Goal: Task Accomplishment & Management: Manage account settings

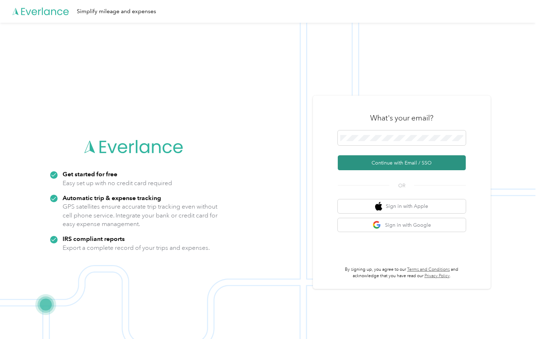
click at [405, 164] on button "Continue with Email / SSO" at bounding box center [402, 162] width 128 height 15
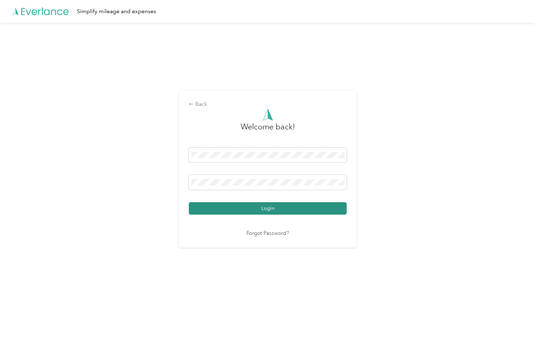
click at [247, 208] on button "Login" at bounding box center [268, 208] width 158 height 12
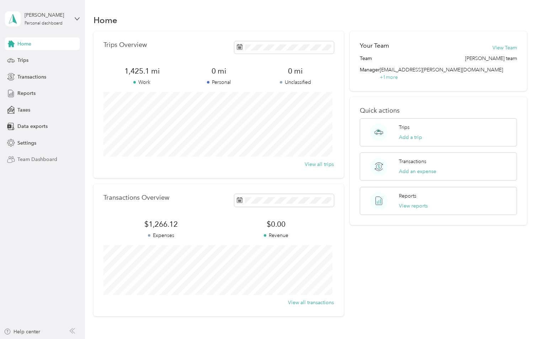
click at [38, 158] on span "Team Dashboard" at bounding box center [37, 159] width 40 height 7
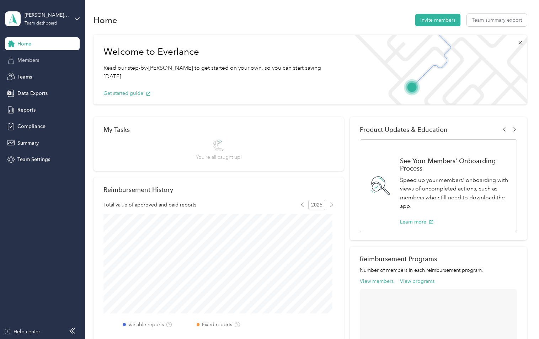
click at [41, 63] on div "Members" at bounding box center [42, 60] width 75 height 13
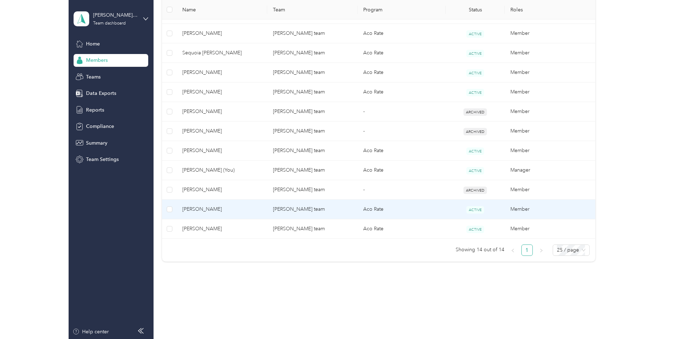
scroll to position [246, 0]
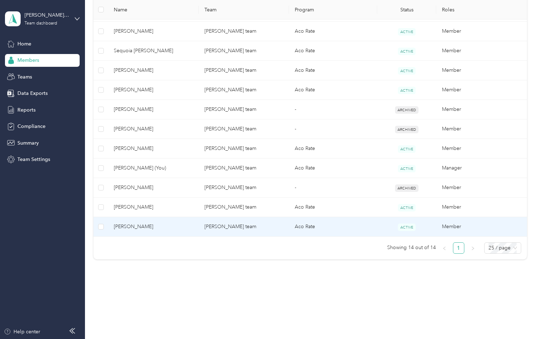
click at [131, 225] on span "[PERSON_NAME]" at bounding box center [153, 227] width 79 height 8
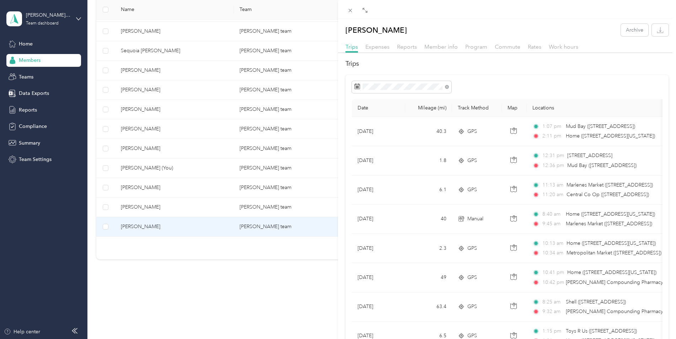
scroll to position [227, 0]
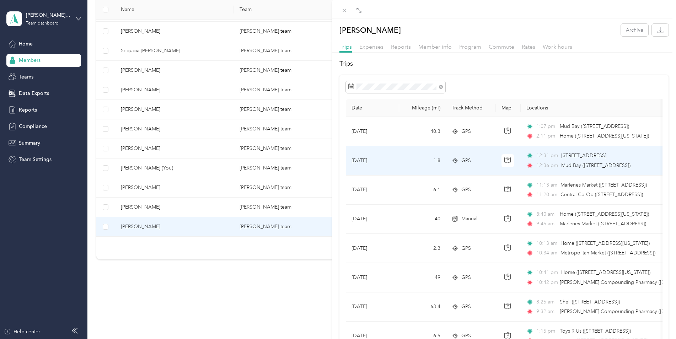
click at [539, 166] on span "Mud Bay ([STREET_ADDRESS])" at bounding box center [596, 166] width 69 height 6
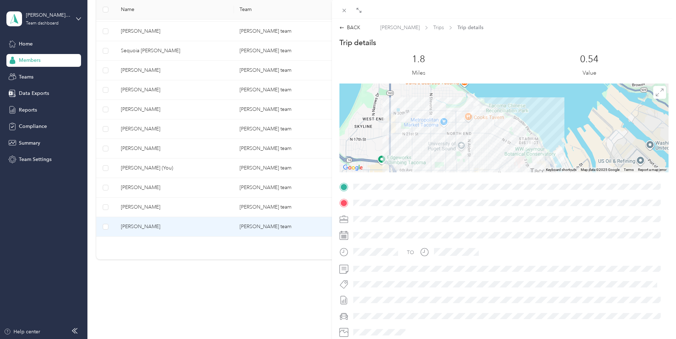
click at [527, 145] on img at bounding box center [530, 144] width 9 height 9
click at [475, 112] on img at bounding box center [475, 110] width 9 height 9
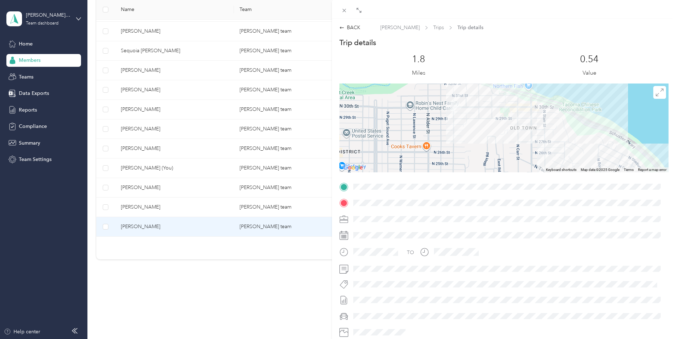
drag, startPoint x: 485, startPoint y: 123, endPoint x: 471, endPoint y: 149, distance: 29.8
click at [471, 149] on div at bounding box center [504, 128] width 329 height 89
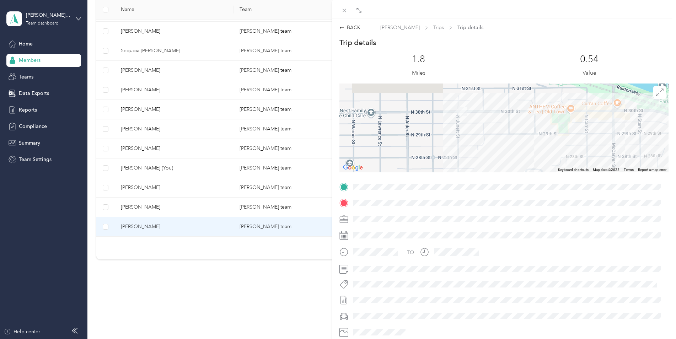
drag, startPoint x: 454, startPoint y: 126, endPoint x: 463, endPoint y: 149, distance: 24.6
click at [463, 149] on div at bounding box center [504, 128] width 329 height 89
click at [458, 113] on img at bounding box center [462, 111] width 9 height 9
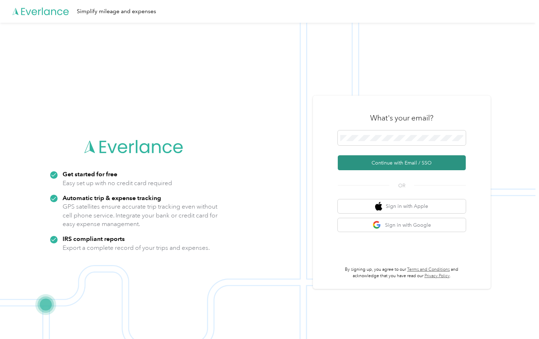
click at [411, 163] on button "Continue with Email / SSO" at bounding box center [402, 162] width 128 height 15
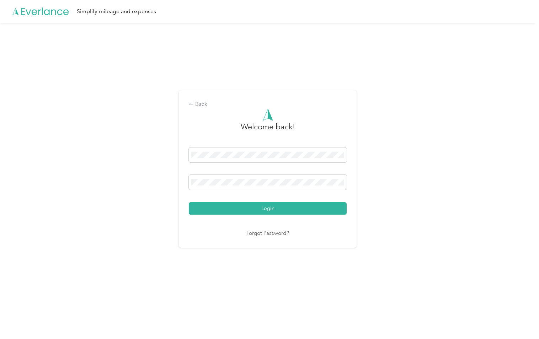
click at [189, 202] on button "Login" at bounding box center [268, 208] width 158 height 12
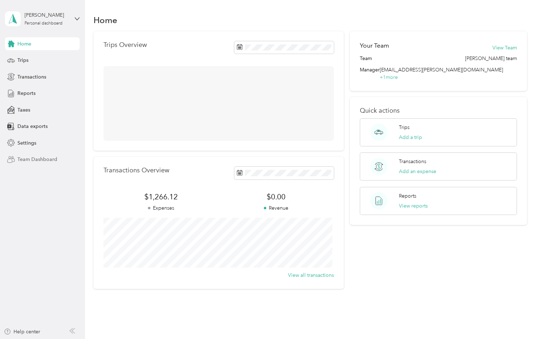
click at [34, 157] on span "Team Dashboard" at bounding box center [37, 159] width 40 height 7
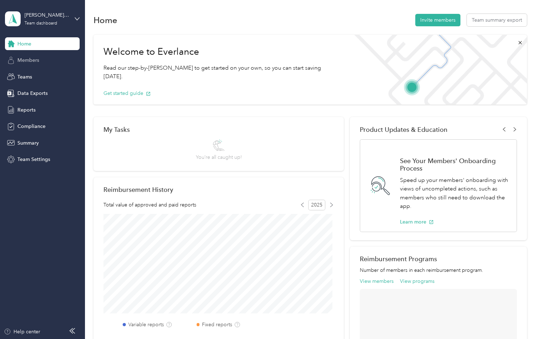
drag, startPoint x: 32, startPoint y: 53, endPoint x: 32, endPoint y: 57, distance: 3.9
click at [32, 54] on div "Home Members Teams Data Exports Reports Compliance Summary Team Settings" at bounding box center [42, 101] width 75 height 129
click at [32, 57] on span "Members" at bounding box center [28, 60] width 22 height 7
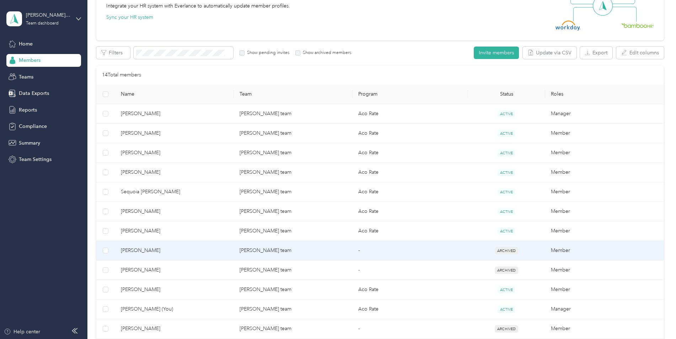
scroll to position [178, 0]
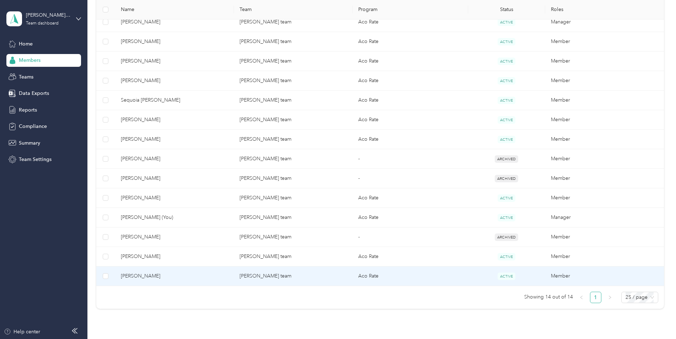
click at [140, 274] on span "[PERSON_NAME]" at bounding box center [174, 276] width 107 height 8
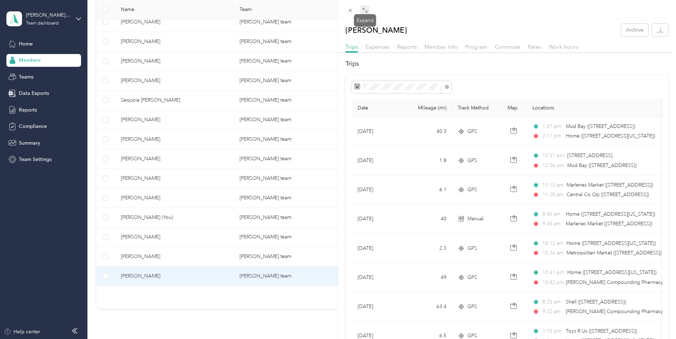
click at [363, 10] on icon at bounding box center [365, 10] width 6 height 6
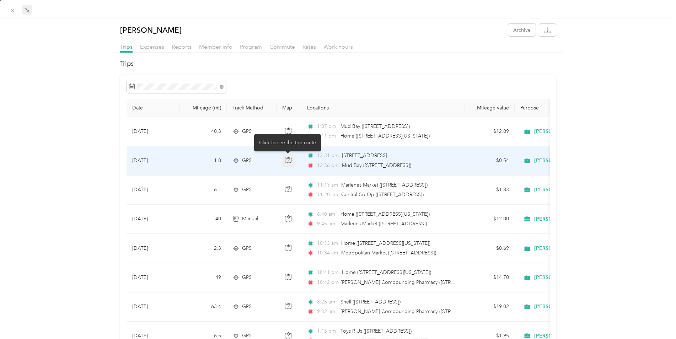
click at [288, 160] on icon "button" at bounding box center [288, 160] width 6 height 6
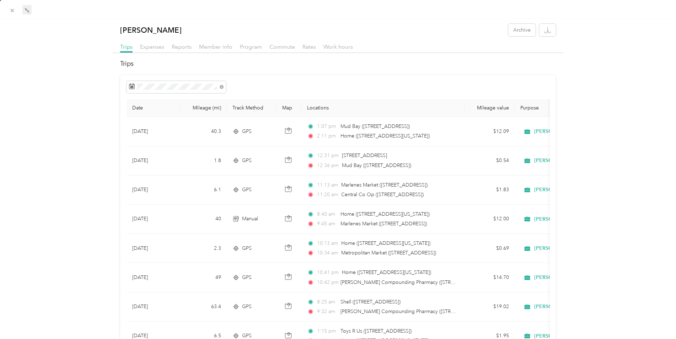
click at [405, 87] on div at bounding box center [339, 87] width 424 height 12
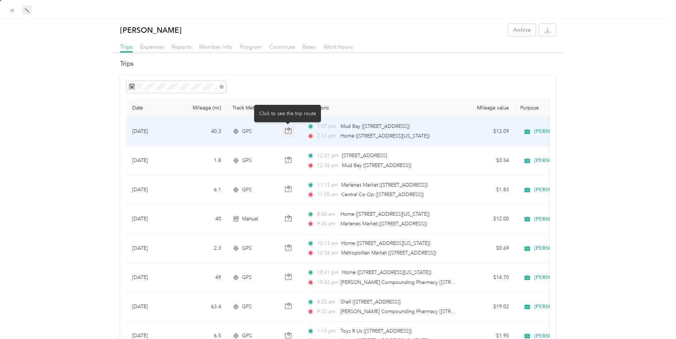
click at [286, 131] on icon "button" at bounding box center [288, 131] width 6 height 6
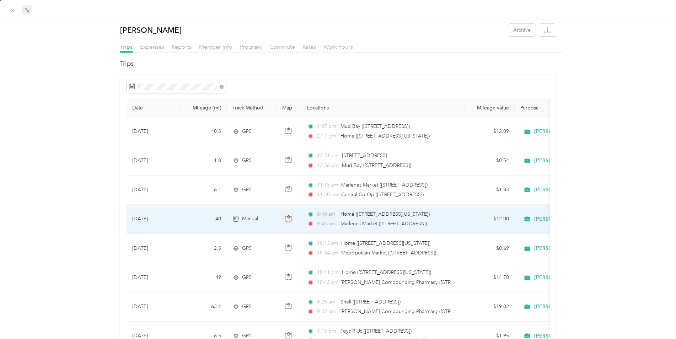
click at [288, 220] on icon "button" at bounding box center [288, 219] width 6 height 6
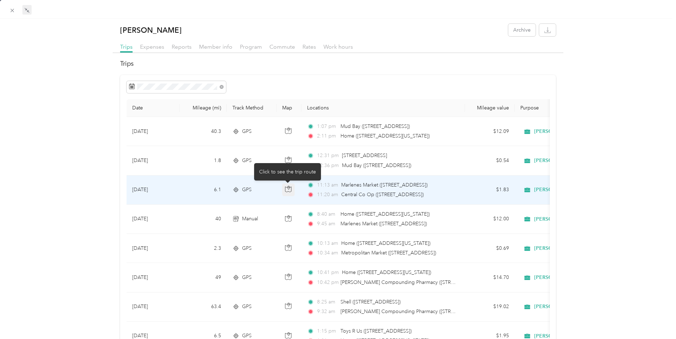
click at [288, 188] on icon "button" at bounding box center [288, 189] width 6 height 6
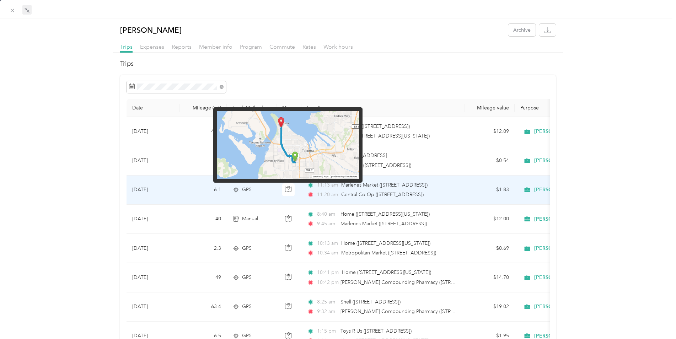
click at [281, 121] on img at bounding box center [288, 145] width 142 height 68
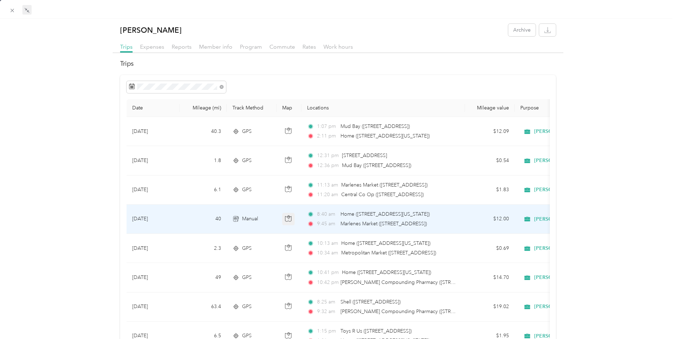
click at [289, 219] on icon "button" at bounding box center [288, 219] width 6 height 6
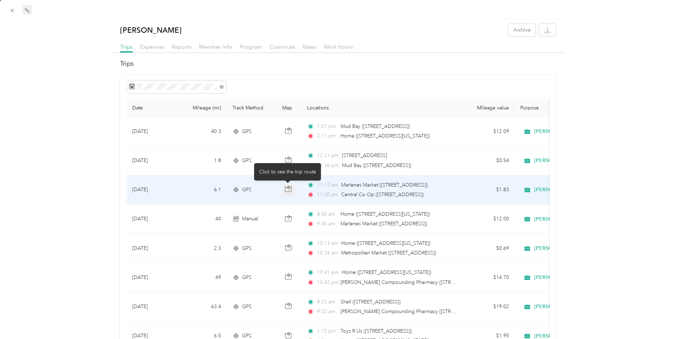
click at [289, 189] on icon "button" at bounding box center [288, 189] width 6 height 6
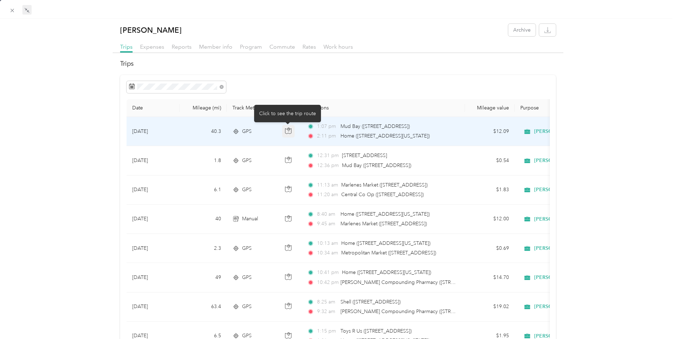
click at [290, 131] on icon "button" at bounding box center [288, 131] width 6 height 6
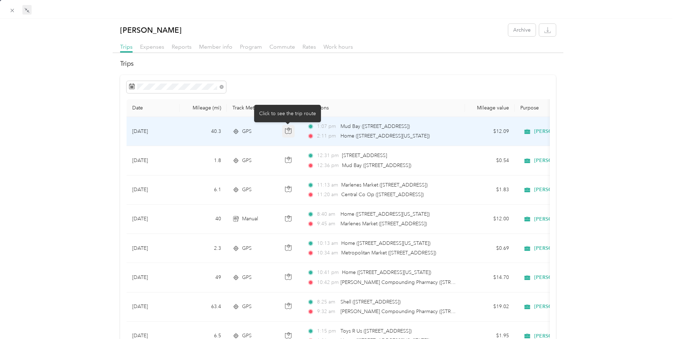
click at [287, 133] on icon "button" at bounding box center [288, 131] width 6 height 6
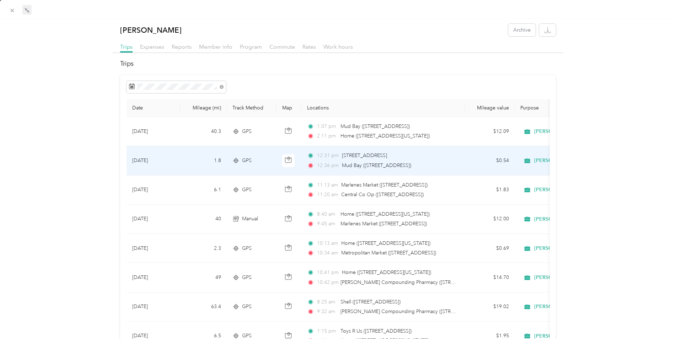
drag, startPoint x: 291, startPoint y: 160, endPoint x: 294, endPoint y: 158, distance: 4.3
click at [291, 160] on icon "button" at bounding box center [289, 160] width 6 height 5
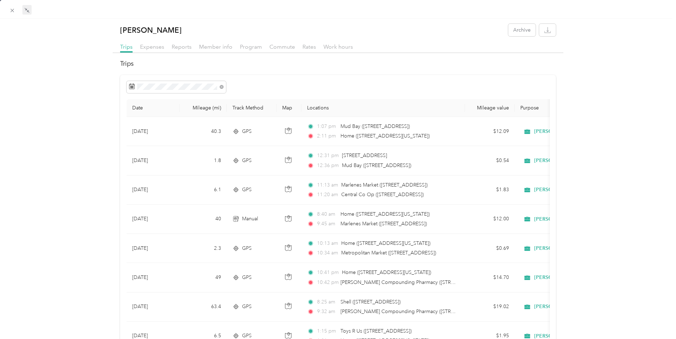
click at [539, 28] on icon "button" at bounding box center [547, 30] width 7 height 7
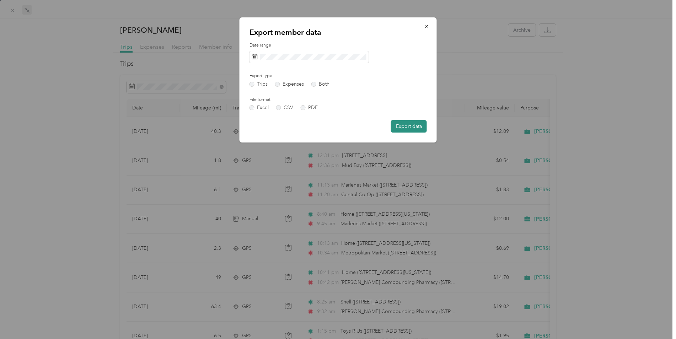
click at [402, 127] on button "Export data" at bounding box center [409, 126] width 36 height 12
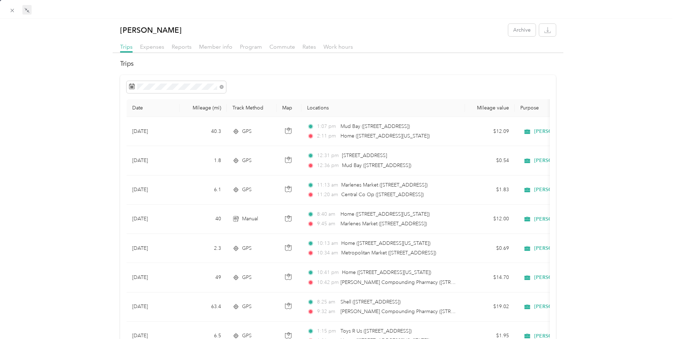
drag, startPoint x: 557, startPoint y: 55, endPoint x: 578, endPoint y: 71, distance: 26.1
click at [539, 32] on icon "button" at bounding box center [547, 30] width 7 height 7
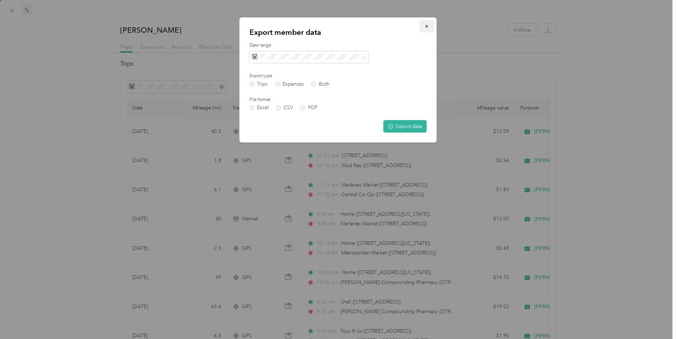
click at [427, 26] on icon "button" at bounding box center [427, 26] width 5 height 5
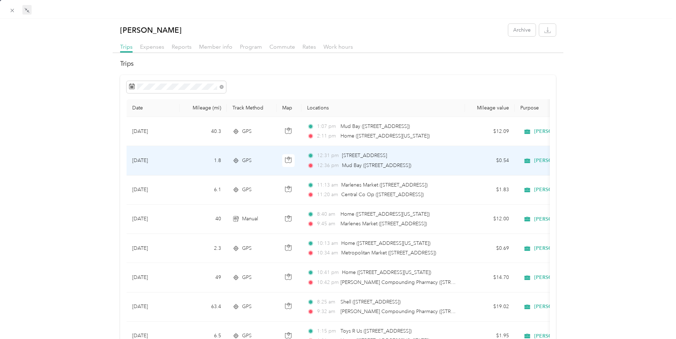
click at [350, 155] on span "[STREET_ADDRESS]" at bounding box center [364, 156] width 45 height 6
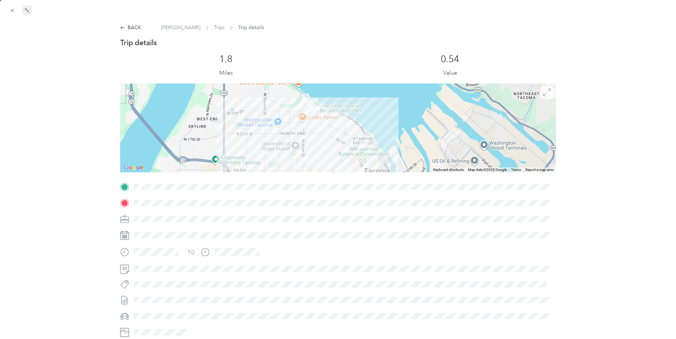
click at [539, 94] on icon at bounding box center [547, 93] width 8 height 8
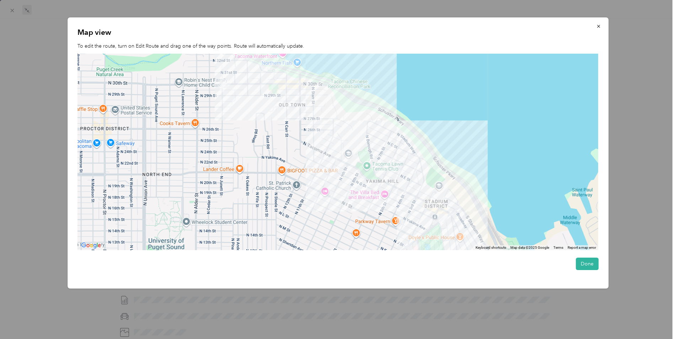
click at [223, 85] on img at bounding box center [223, 83] width 9 height 9
click at [539, 266] on button "Done" at bounding box center [587, 264] width 23 height 12
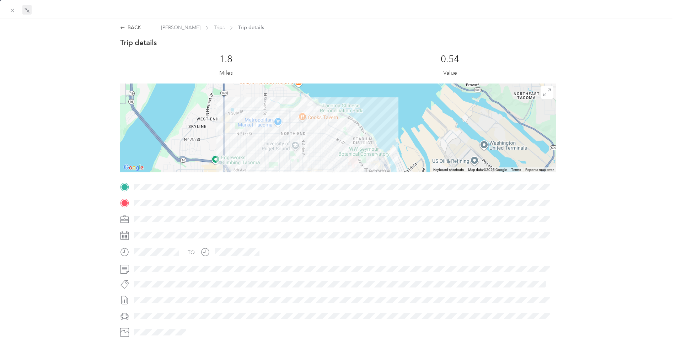
click at [240, 190] on span at bounding box center [344, 186] width 425 height 11
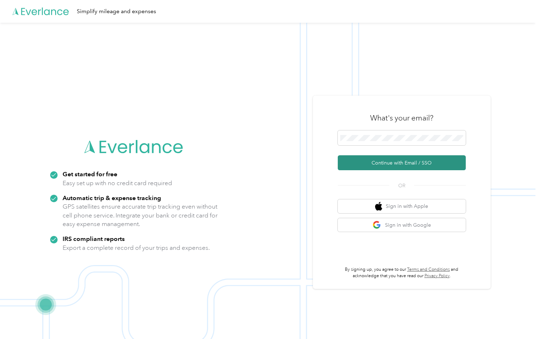
click at [398, 163] on button "Continue with Email / SSO" at bounding box center [402, 162] width 128 height 15
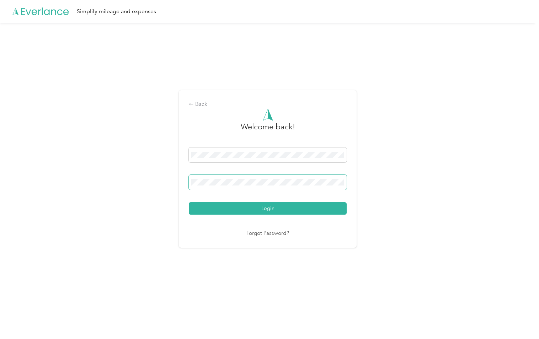
click at [246, 186] on span at bounding box center [268, 182] width 158 height 15
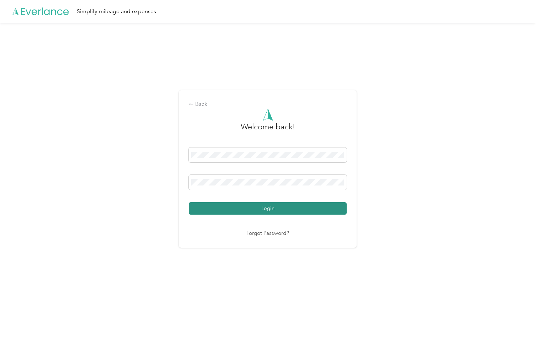
click at [285, 208] on button "Login" at bounding box center [268, 208] width 158 height 12
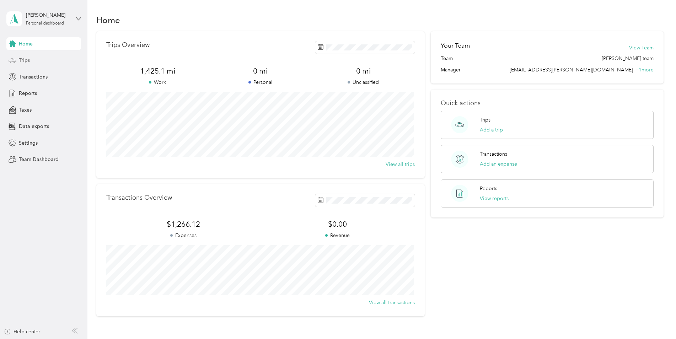
click at [33, 61] on div "Trips" at bounding box center [43, 60] width 75 height 13
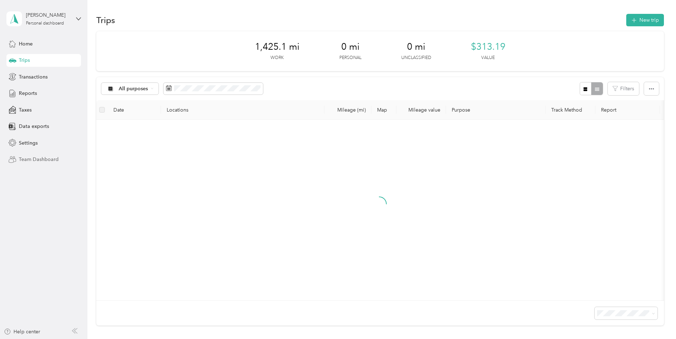
click at [53, 158] on span "Team Dashboard" at bounding box center [39, 159] width 40 height 7
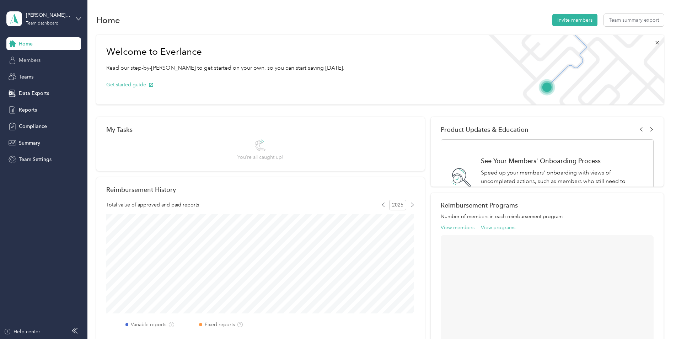
click at [39, 60] on span "Members" at bounding box center [30, 60] width 22 height 7
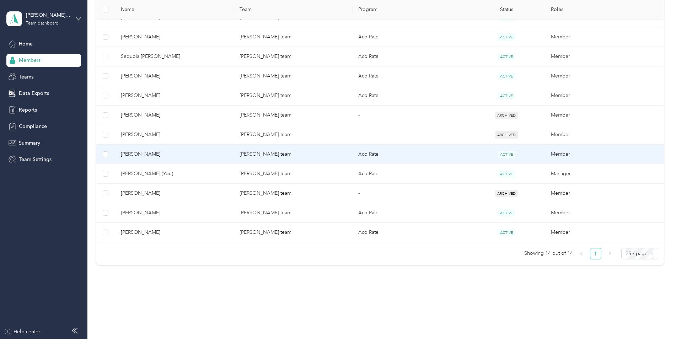
scroll to position [227, 0]
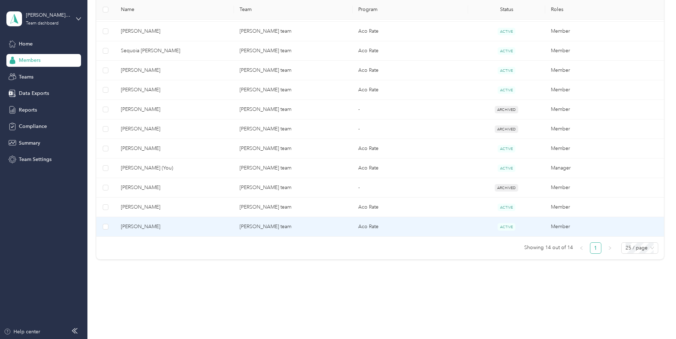
click at [276, 228] on td "[PERSON_NAME] team" at bounding box center [293, 227] width 119 height 20
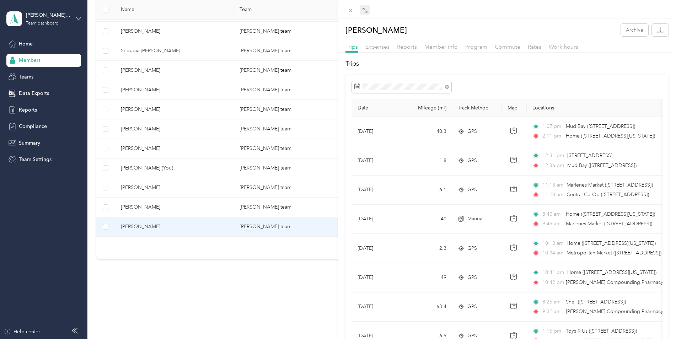
click at [367, 11] on icon at bounding box center [366, 11] width 2 height 2
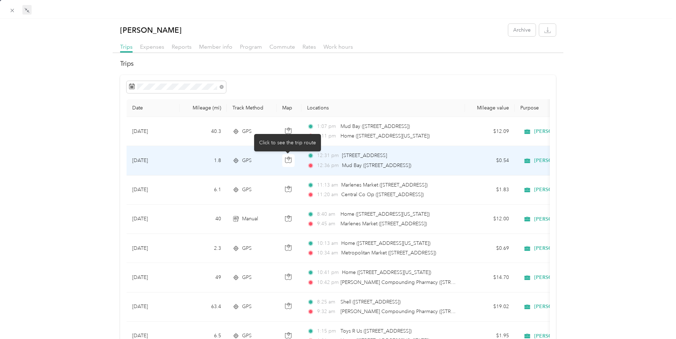
drag, startPoint x: 287, startPoint y: 162, endPoint x: 295, endPoint y: 160, distance: 8.5
click at [287, 162] on icon "button" at bounding box center [288, 160] width 6 height 6
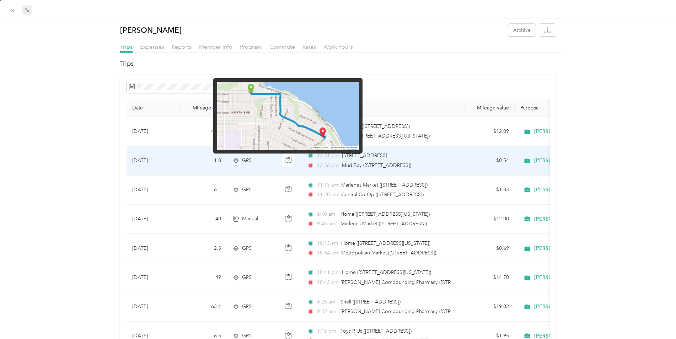
click at [313, 109] on img at bounding box center [288, 116] width 142 height 68
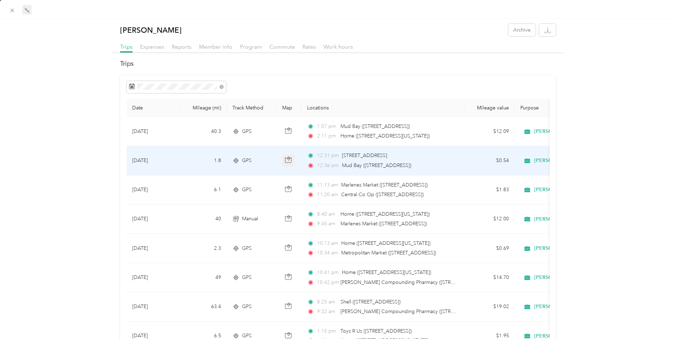
click at [288, 161] on icon "button" at bounding box center [288, 160] width 6 height 6
click at [289, 159] on icon "button" at bounding box center [288, 160] width 6 height 6
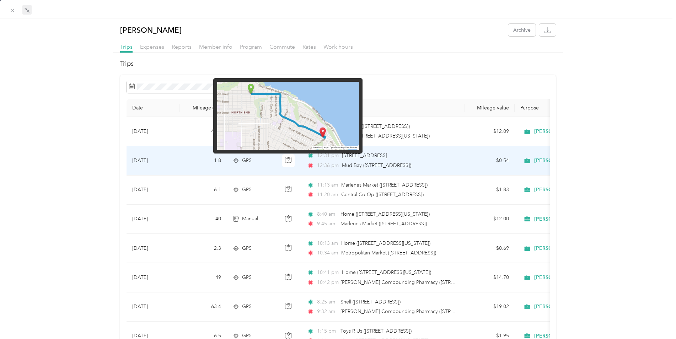
click at [323, 132] on img at bounding box center [288, 116] width 142 height 68
click at [251, 87] on img at bounding box center [288, 116] width 142 height 68
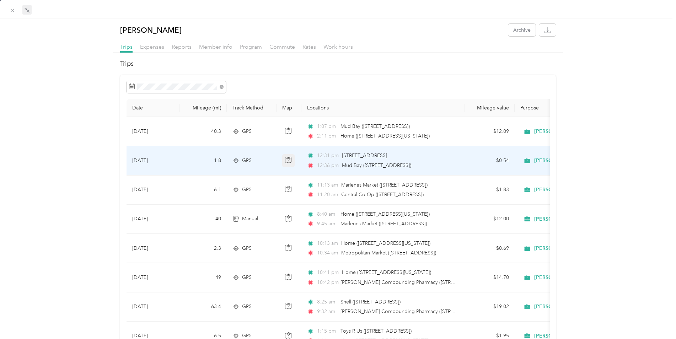
click at [288, 160] on icon "button" at bounding box center [289, 159] width 2 height 4
